Goal: Information Seeking & Learning: Learn about a topic

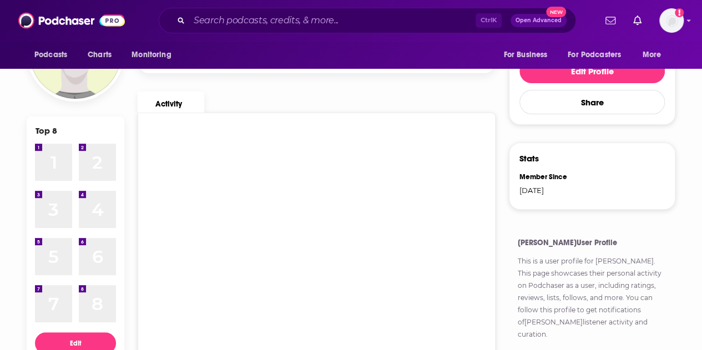
scroll to position [166, 0]
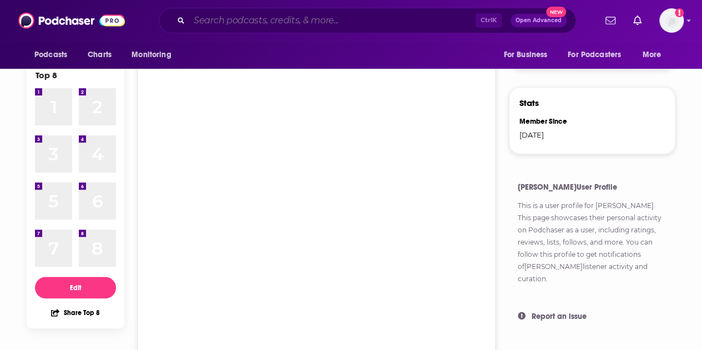
click at [374, 24] on input "Search podcasts, credits, & more..." at bounding box center [332, 21] width 286 height 18
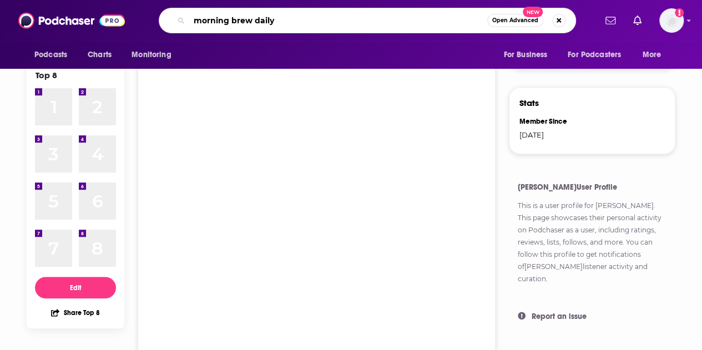
type input "morning brew daily"
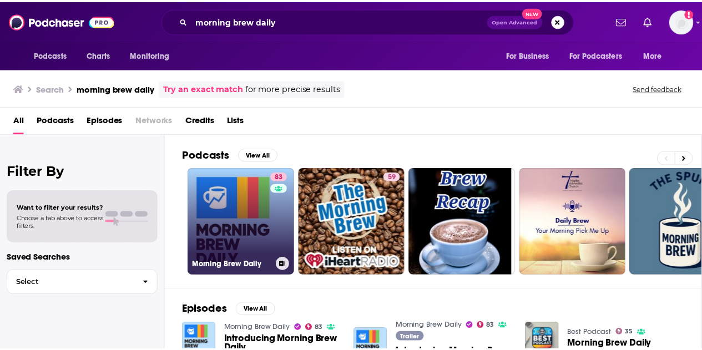
scroll to position [55, 0]
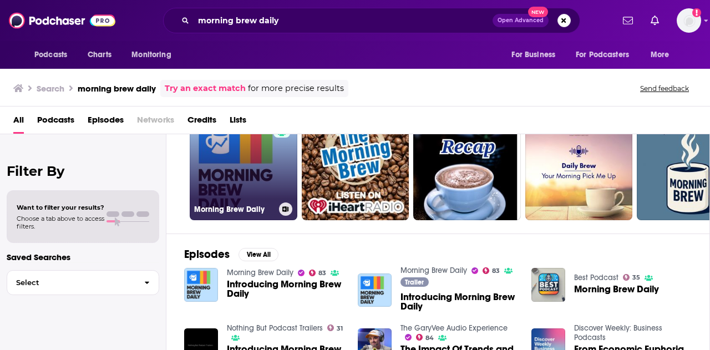
click at [260, 195] on link "83 Morning Brew Daily" at bounding box center [244, 167] width 108 height 108
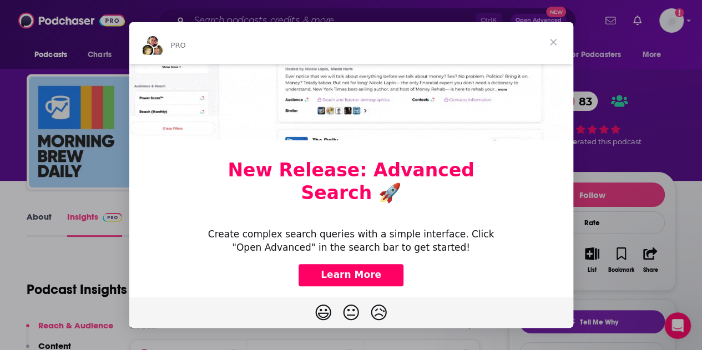
scroll to position [224, 0]
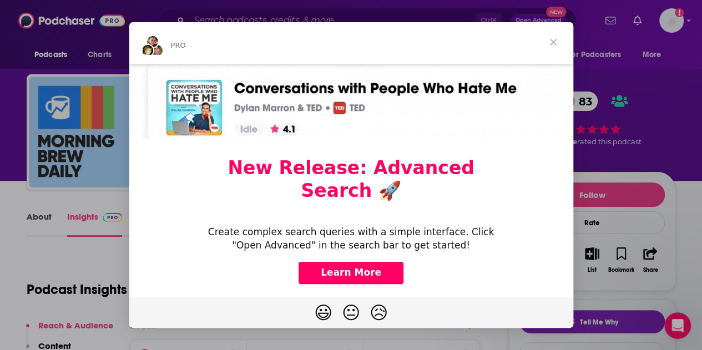
click at [557, 45] on span "Close" at bounding box center [553, 42] width 40 height 40
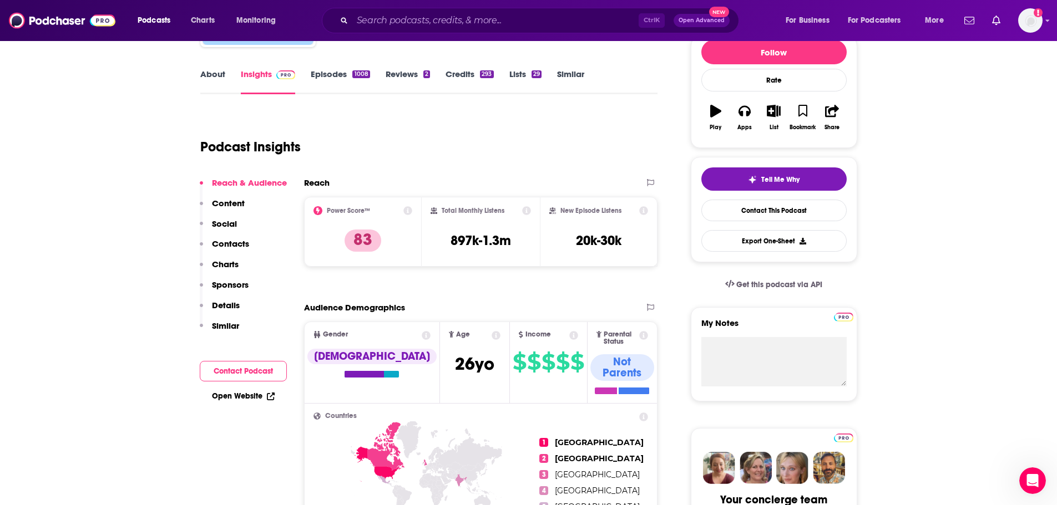
scroll to position [150, 0]
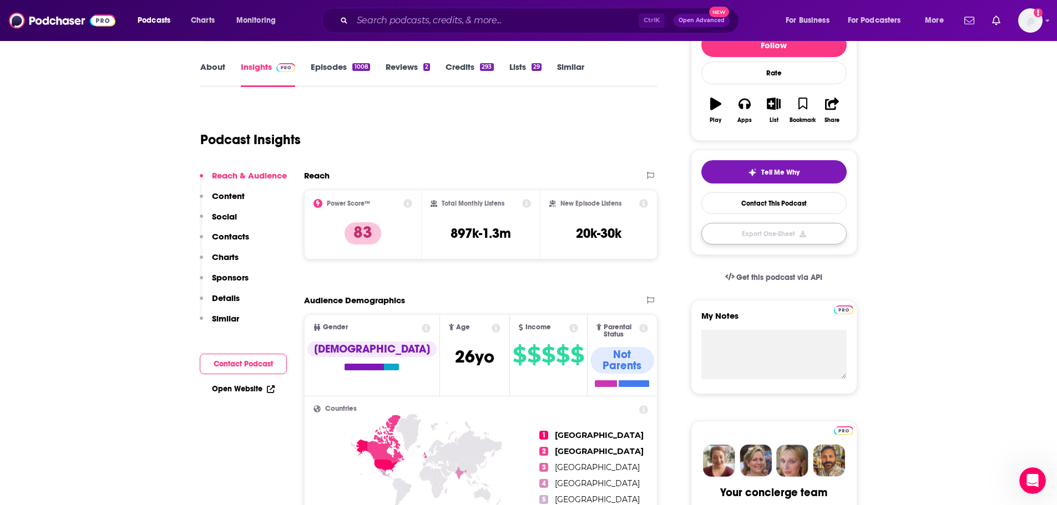
click at [788, 241] on button "Export One-Sheet" at bounding box center [773, 234] width 145 height 22
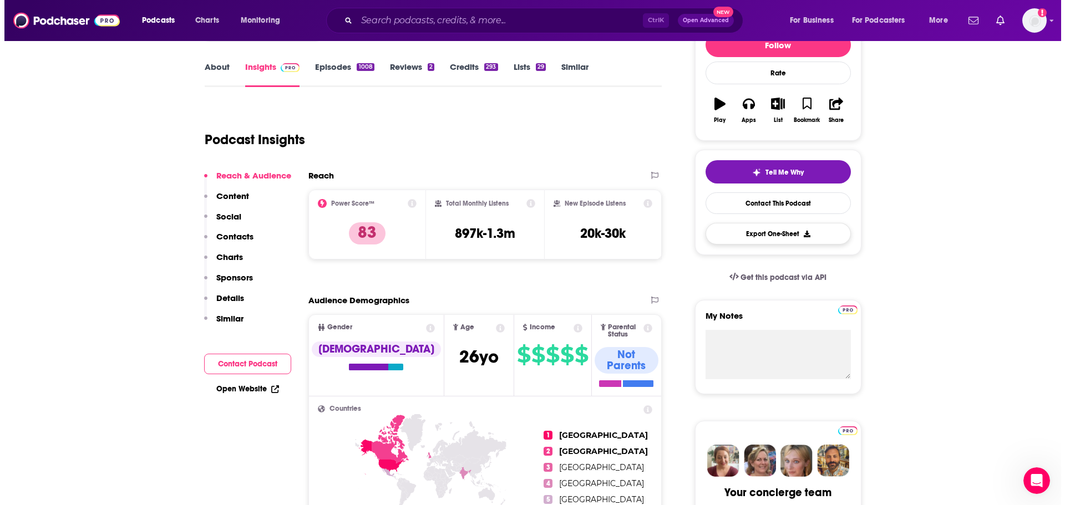
scroll to position [0, 0]
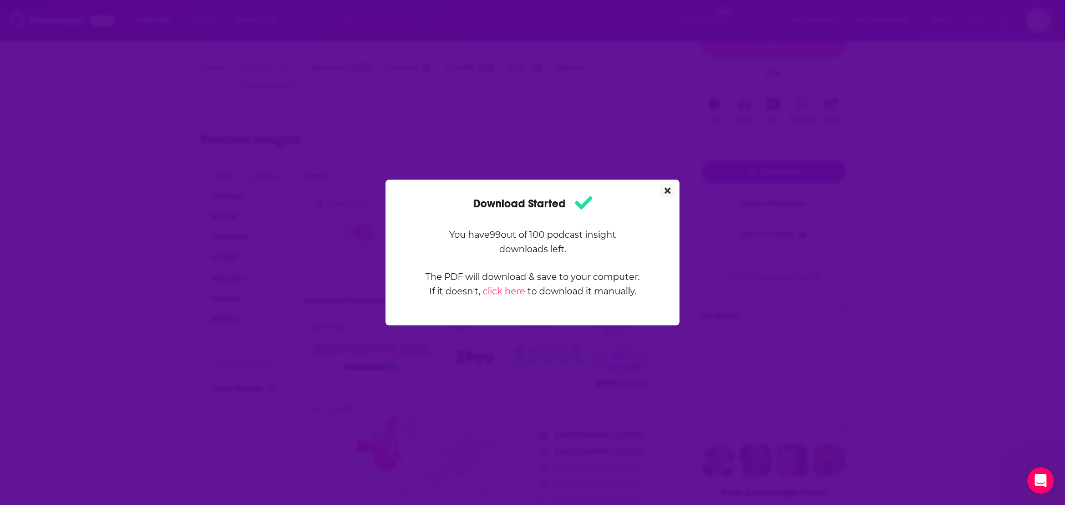
click at [664, 185] on button "Close" at bounding box center [667, 191] width 15 height 14
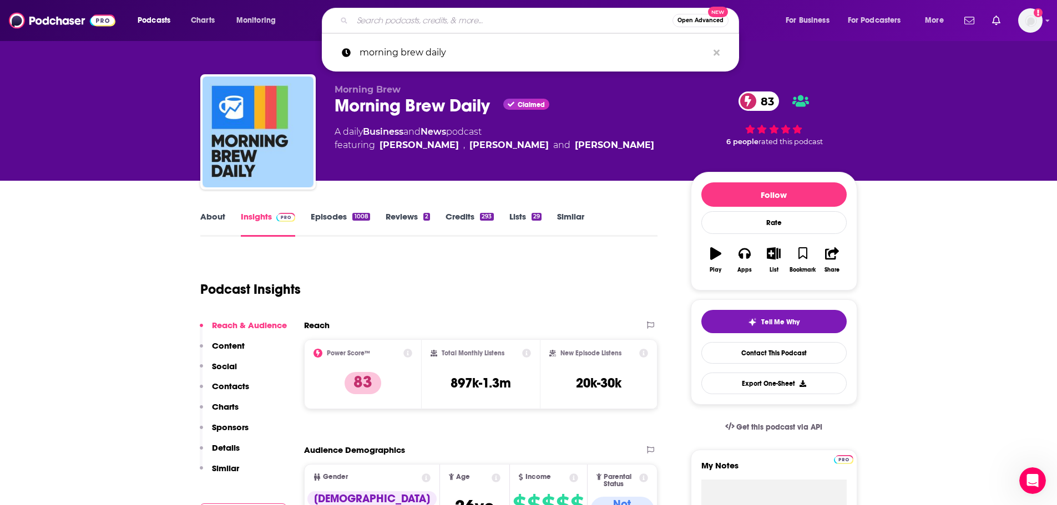
click at [389, 21] on input "Search podcasts, credits, & more..." at bounding box center [512, 21] width 320 height 18
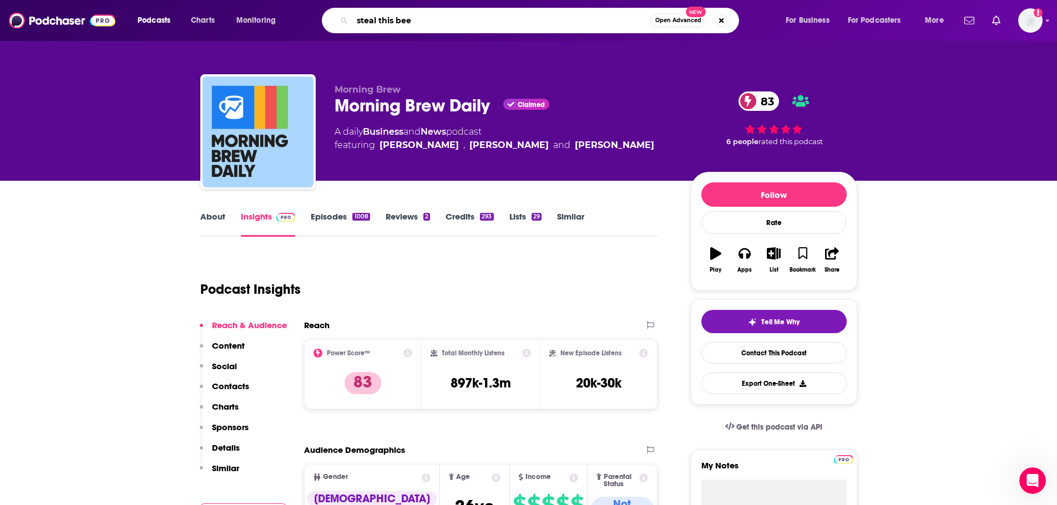
type input "steal this beer"
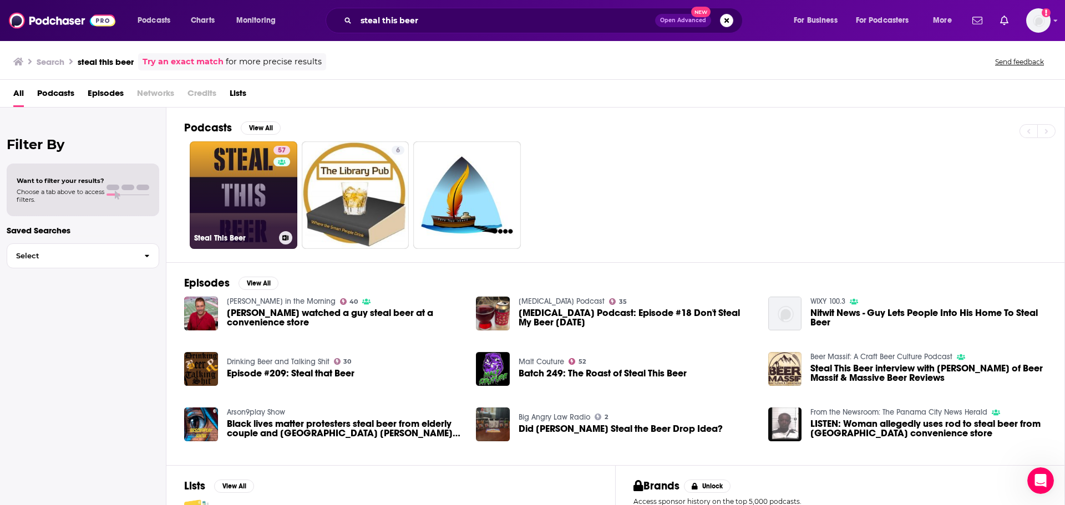
click at [215, 205] on link "57 Steal This Beer" at bounding box center [244, 195] width 108 height 108
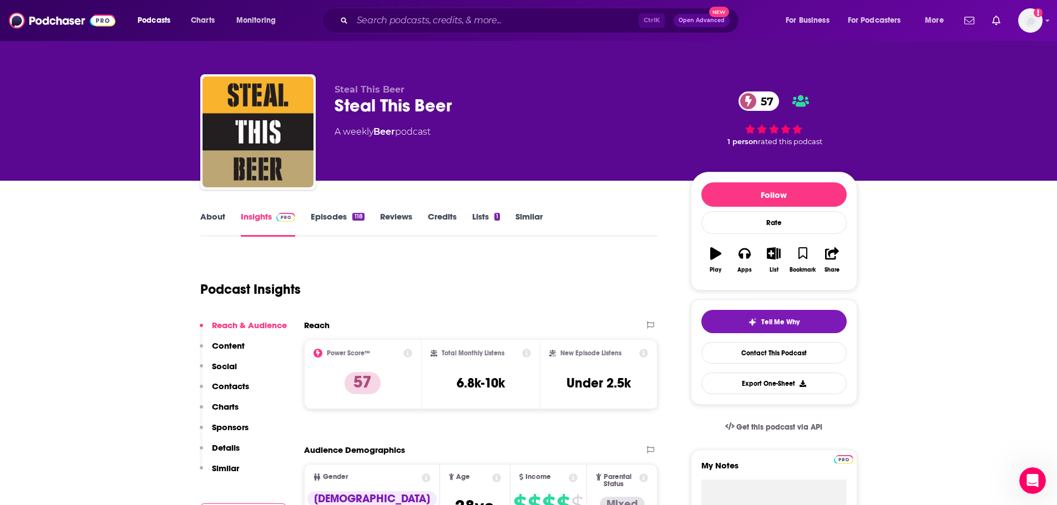
click at [408, 354] on icon at bounding box center [407, 353] width 9 height 9
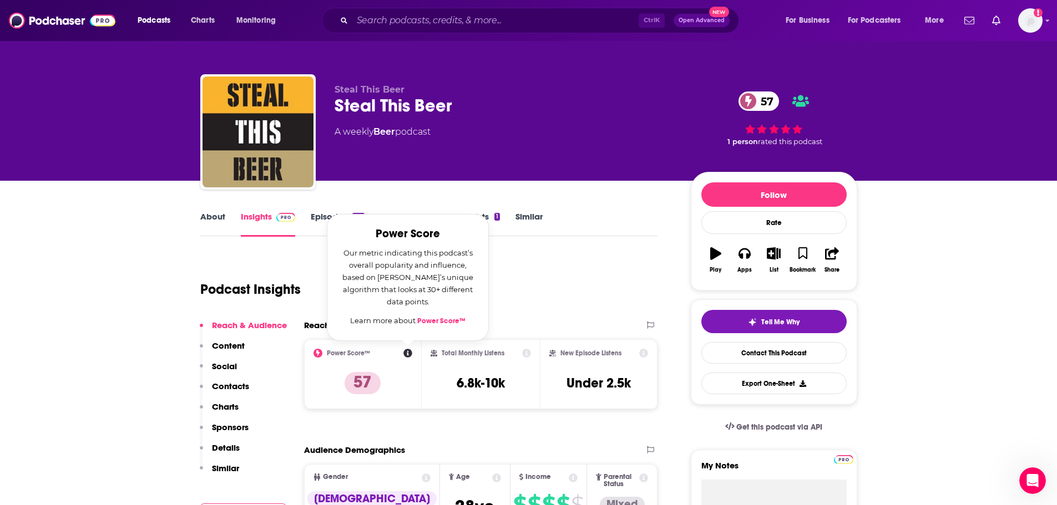
click at [572, 303] on div "Podcast Insights" at bounding box center [424, 283] width 449 height 57
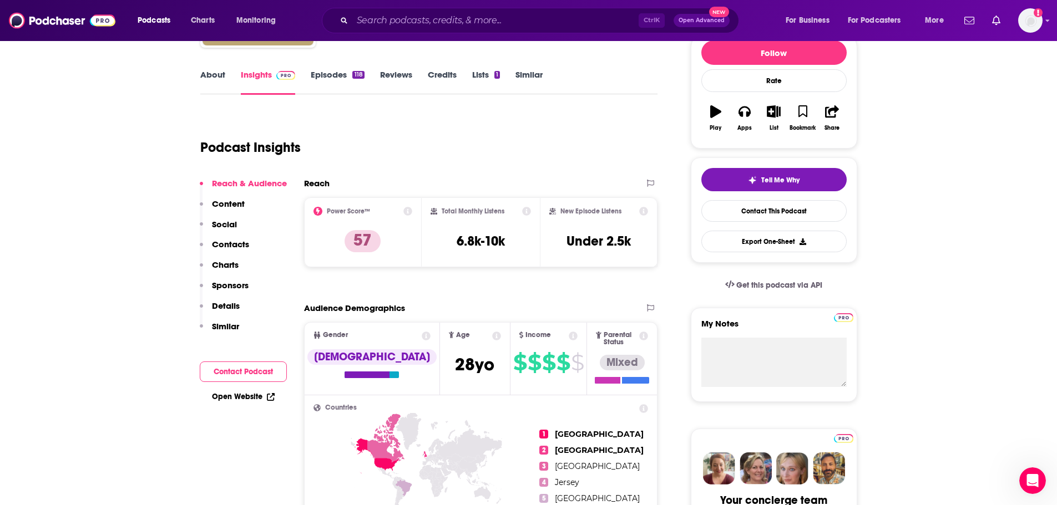
scroll to position [111, 0]
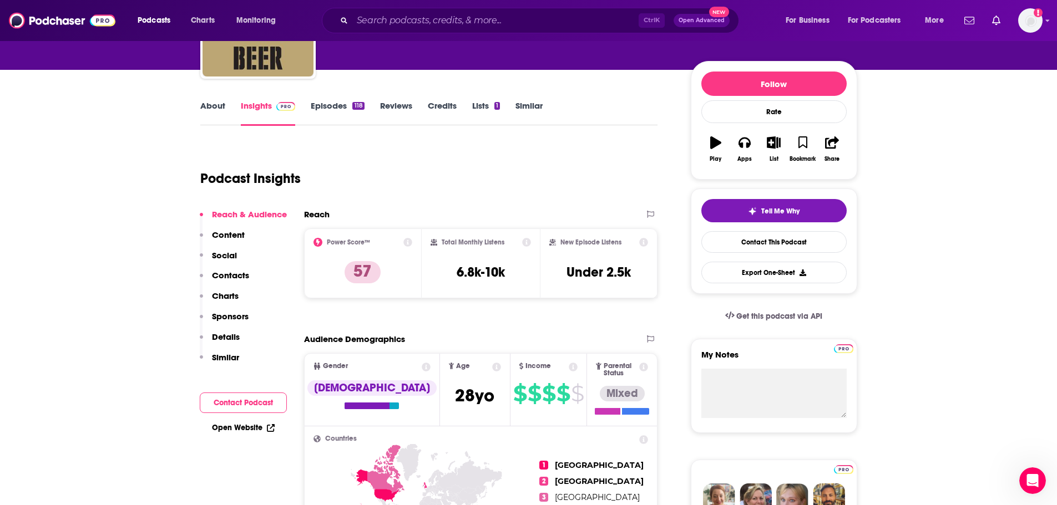
click at [242, 230] on p "Content" at bounding box center [228, 235] width 33 height 11
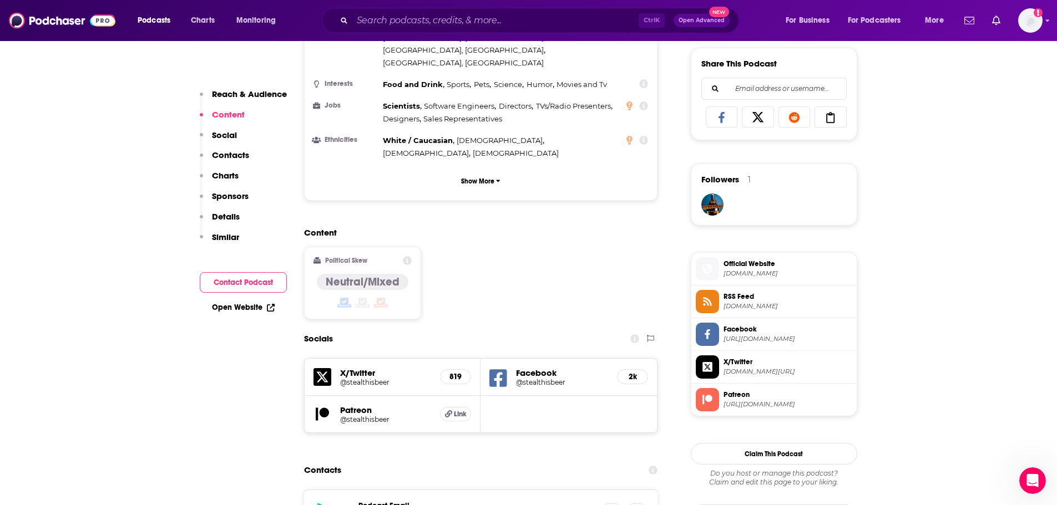
scroll to position [693, 0]
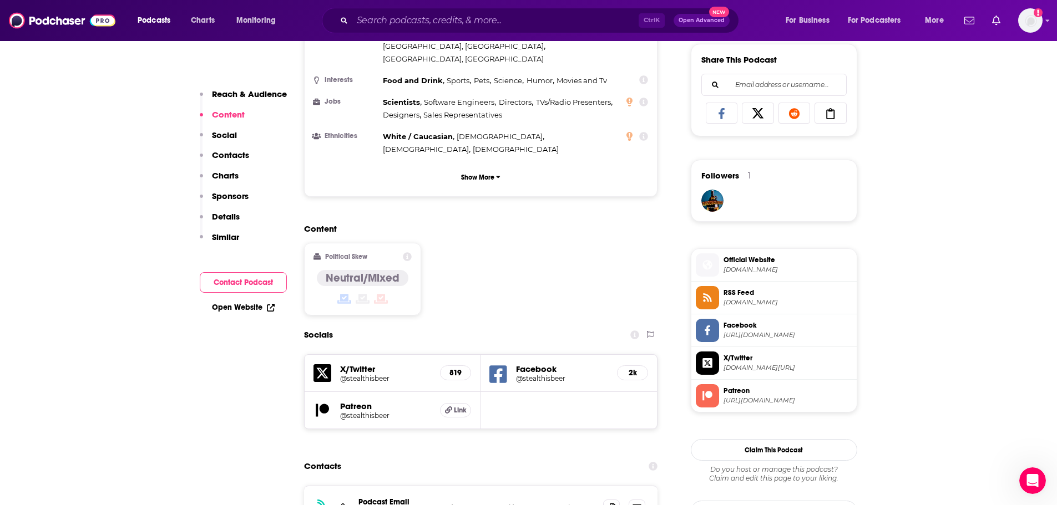
click at [238, 139] on div "Reach & Audience Content Social Contacts Charts Sponsors Details Similar" at bounding box center [243, 170] width 87 height 163
click at [231, 135] on p "Social" at bounding box center [224, 135] width 25 height 11
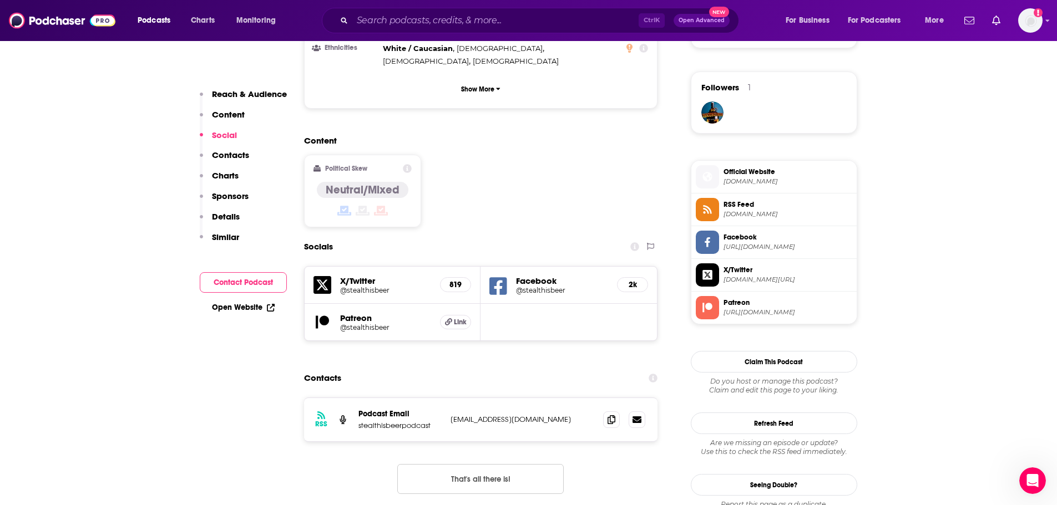
scroll to position [794, 0]
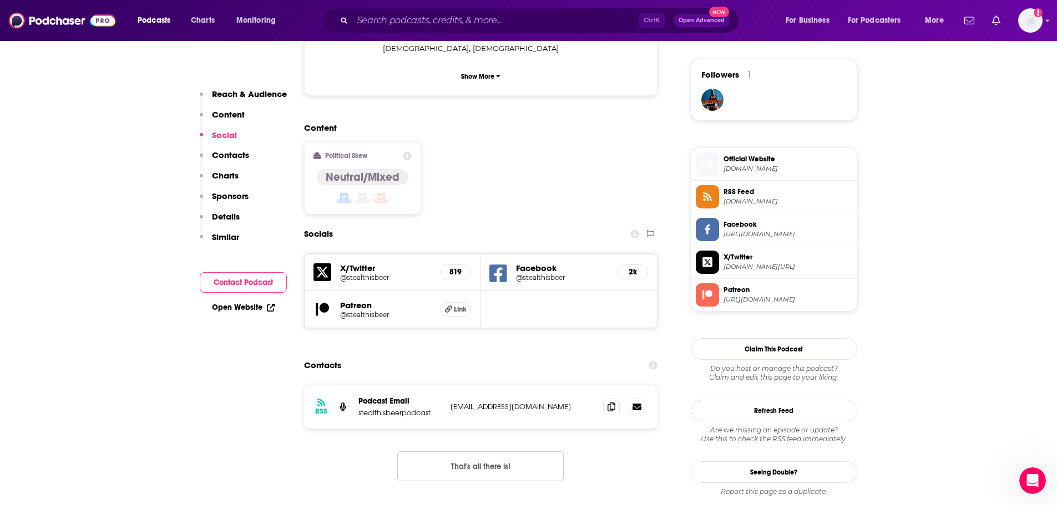
click at [235, 192] on p "Sponsors" at bounding box center [230, 196] width 37 height 11
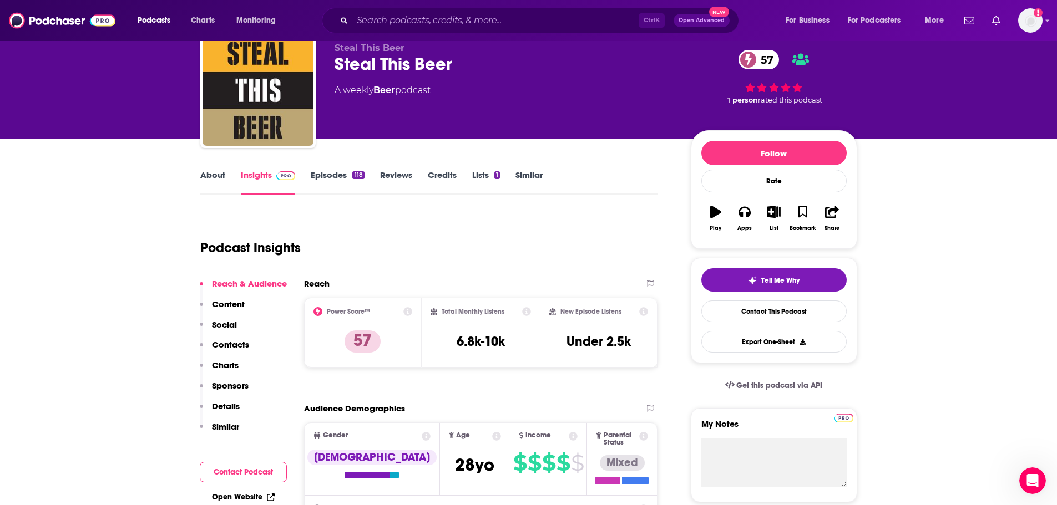
scroll to position [22, 0]
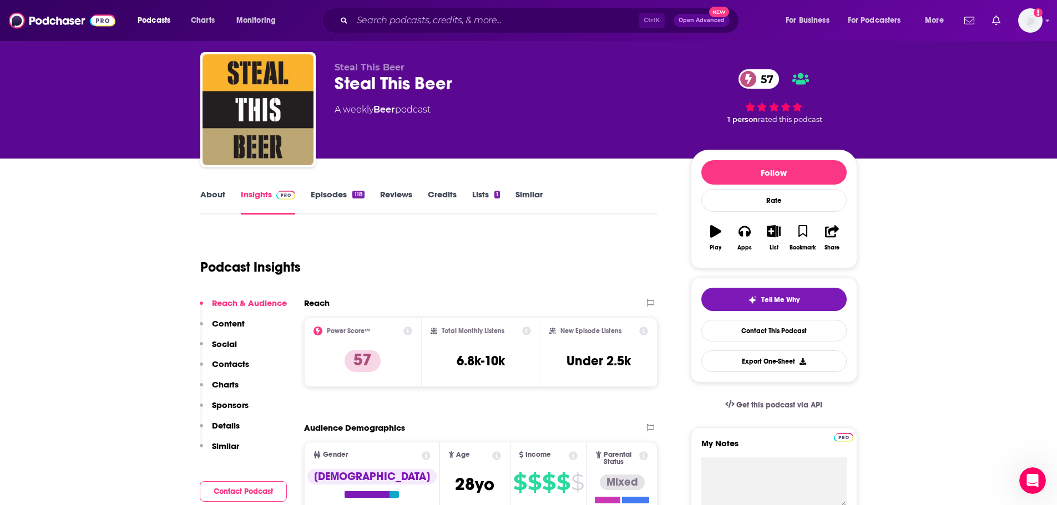
click at [215, 192] on link "About" at bounding box center [212, 202] width 25 height 26
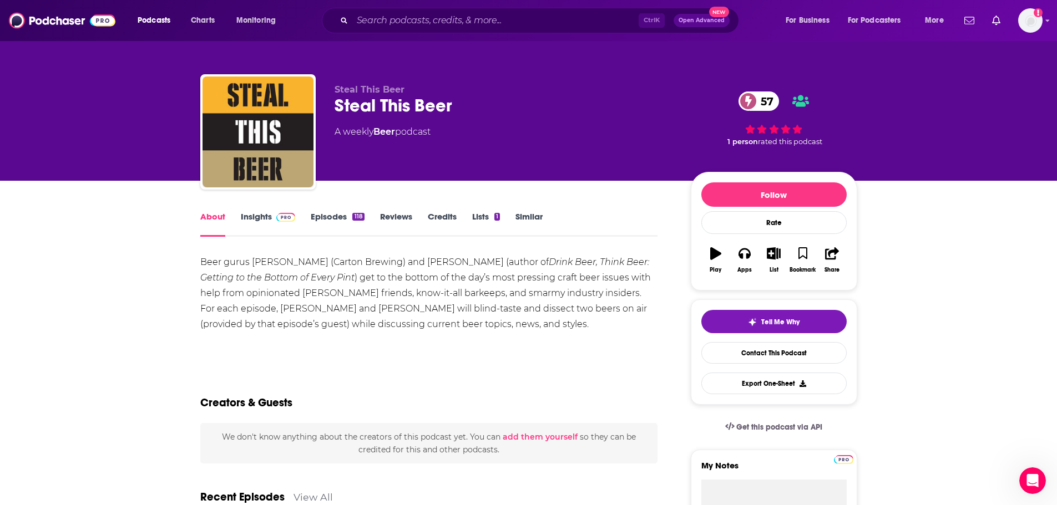
click at [276, 211] on span at bounding box center [285, 216] width 19 height 11
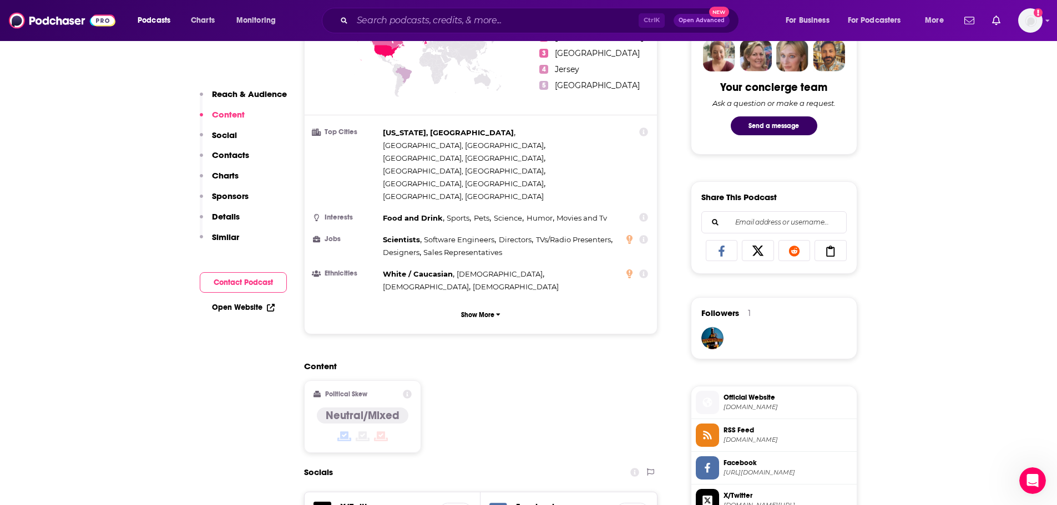
scroll to position [388, 0]
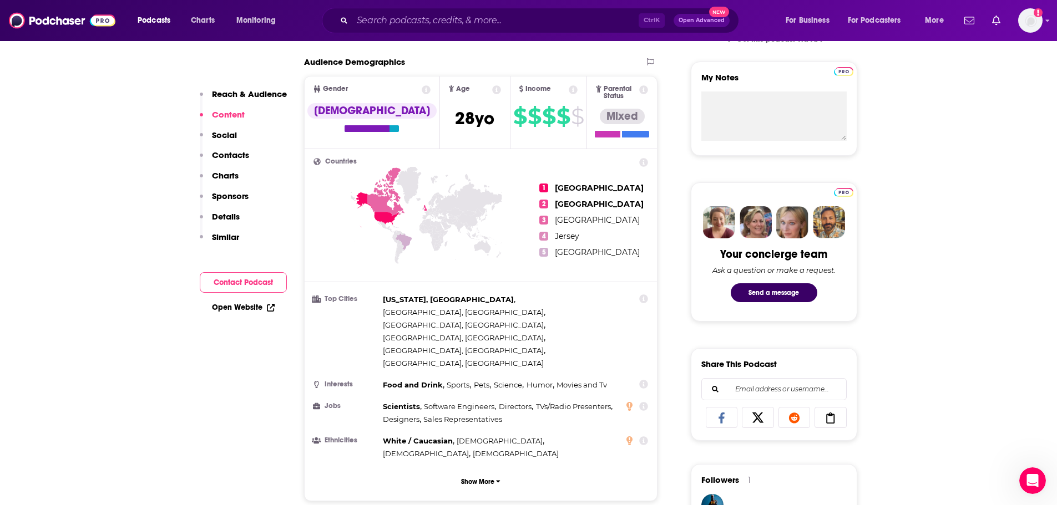
click at [706, 18] on span "Open Advanced" at bounding box center [701, 21] width 46 height 6
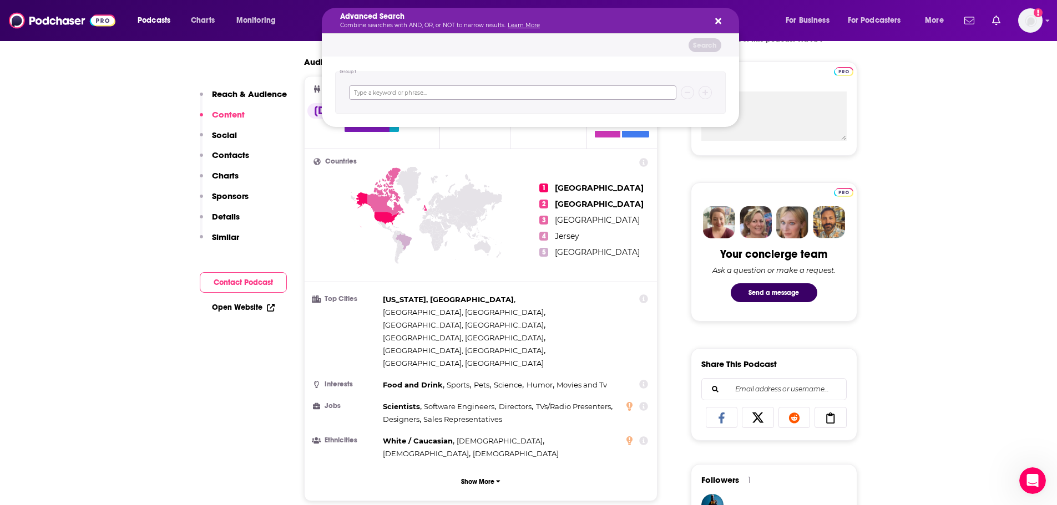
click at [463, 93] on input "Search podcasts, credits, & more..." at bounding box center [512, 92] width 327 height 14
type input "beer"
click at [699, 43] on button "Search" at bounding box center [704, 45] width 33 height 14
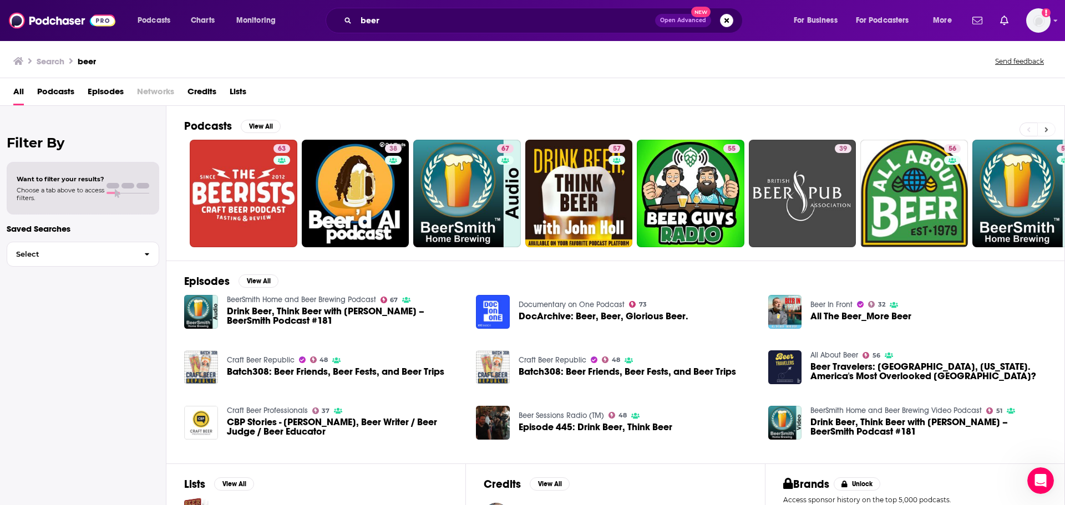
click at [1051, 128] on button at bounding box center [1046, 130] width 18 height 14
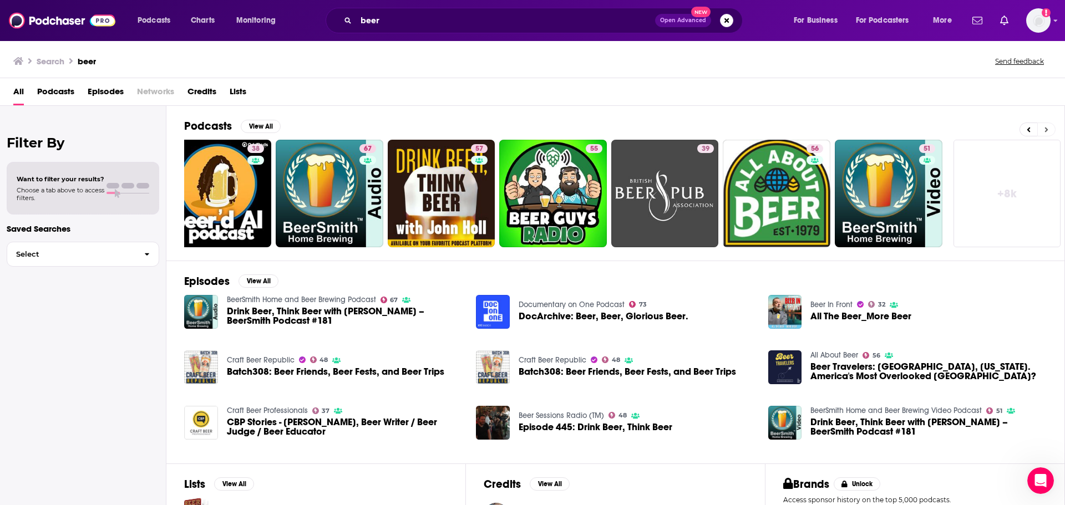
scroll to position [0, 138]
click at [1030, 130] on icon at bounding box center [1029, 130] width 4 height 8
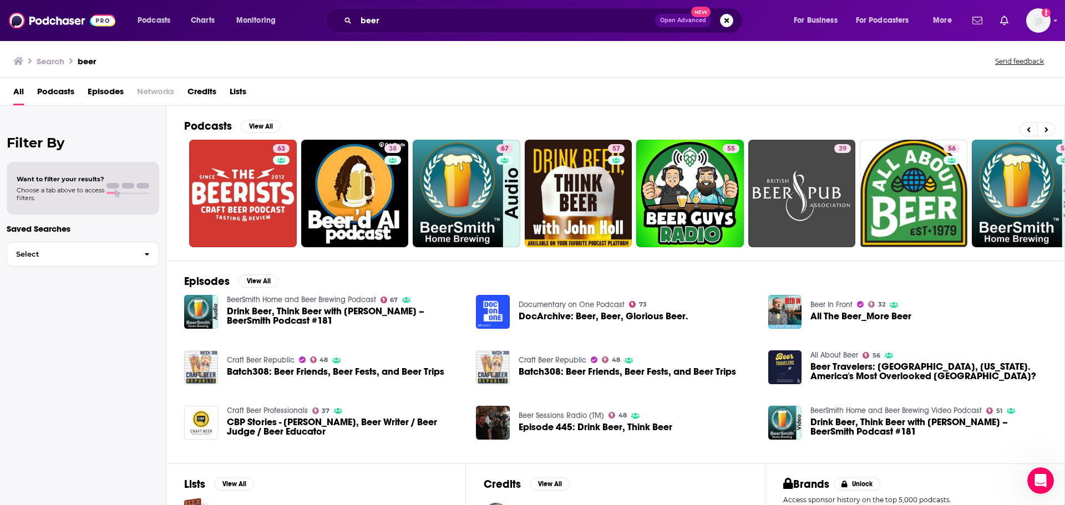
scroll to position [0, 0]
click at [271, 124] on button "View All" at bounding box center [261, 126] width 40 height 13
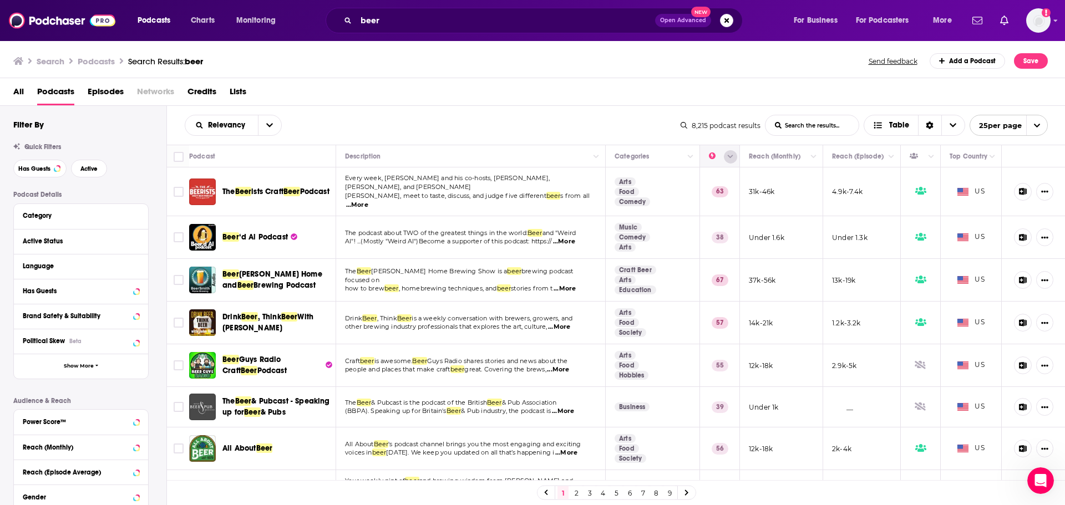
click at [726, 159] on button "Column Actions" at bounding box center [730, 156] width 13 height 13
click at [726, 159] on div at bounding box center [532, 252] width 1065 height 505
click at [712, 157] on icon "Move" at bounding box center [718, 156] width 13 height 13
click at [712, 159] on icon "Move" at bounding box center [718, 156] width 13 height 13
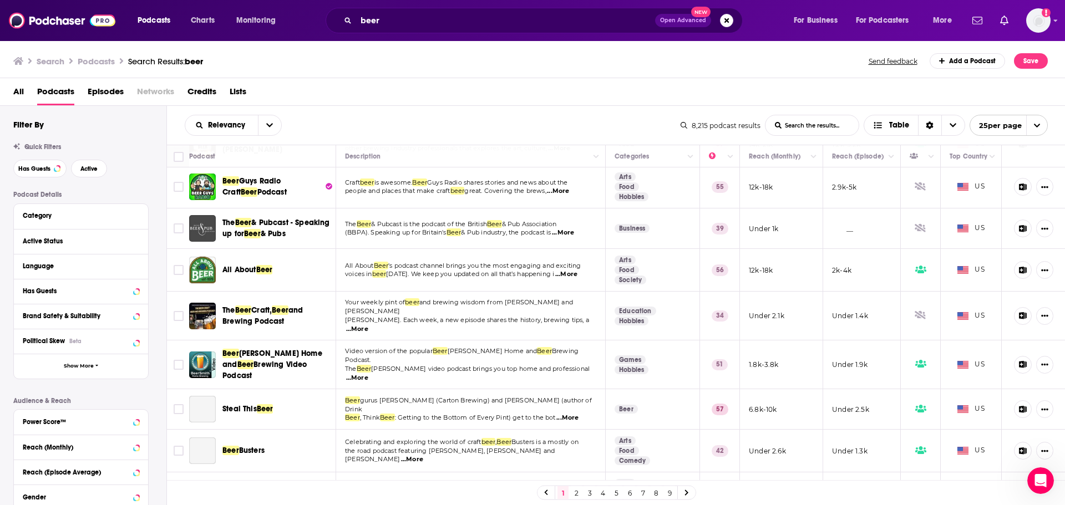
scroll to position [222, 0]
